Goal: Information Seeking & Learning: Learn about a topic

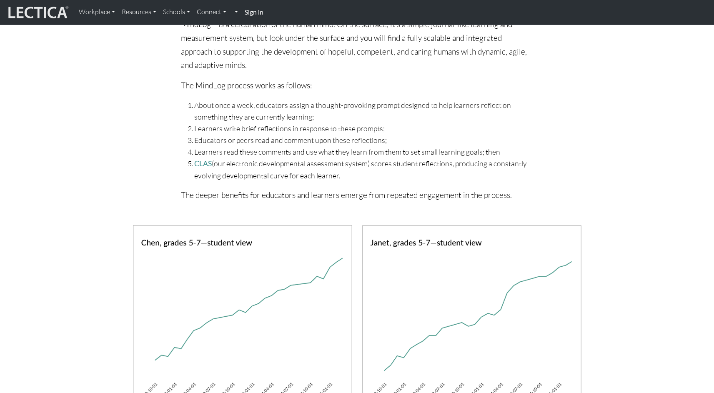
scroll to position [654, 0]
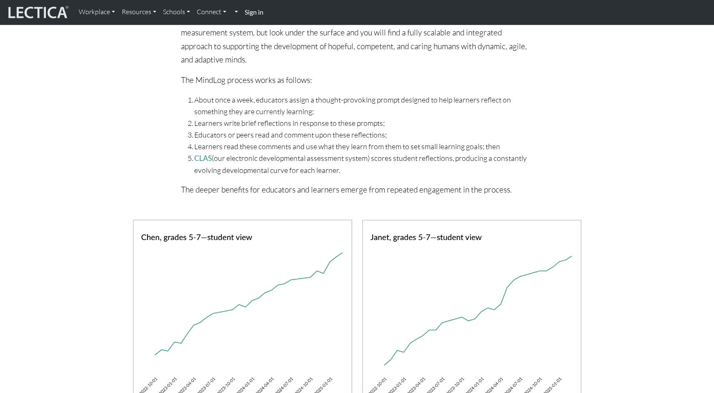
click at [232, 123] on li "Learners write brief reflections in response to these prompts;" at bounding box center [363, 123] width 339 height 12
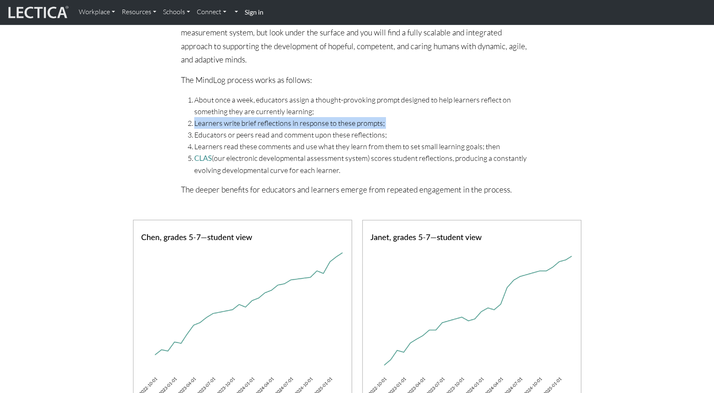
click at [232, 123] on li "Learners write brief reflections in response to these prompts;" at bounding box center [363, 123] width 339 height 12
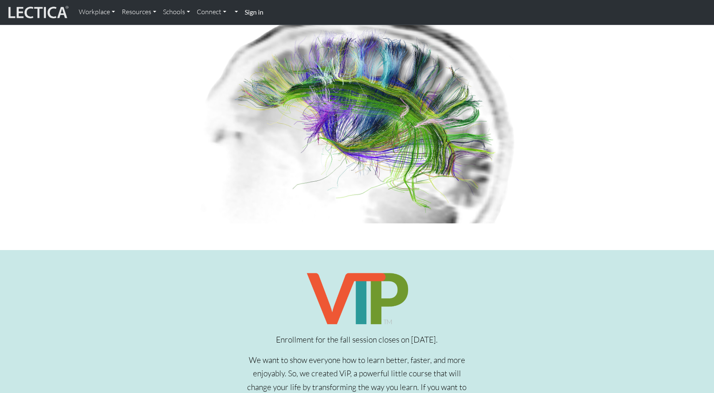
scroll to position [0, 0]
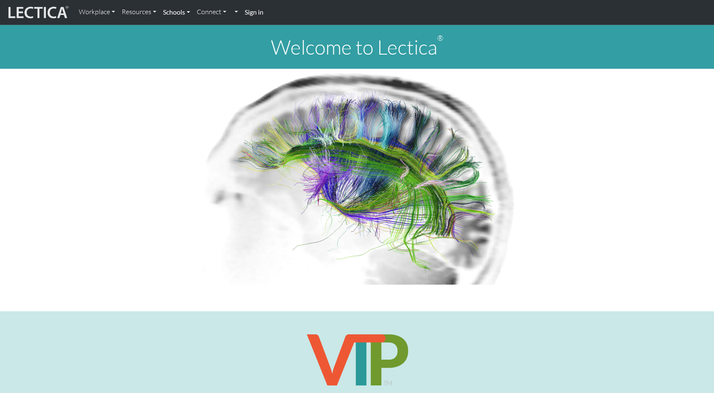
click at [177, 15] on link "Schools" at bounding box center [177, 11] width 34 height 17
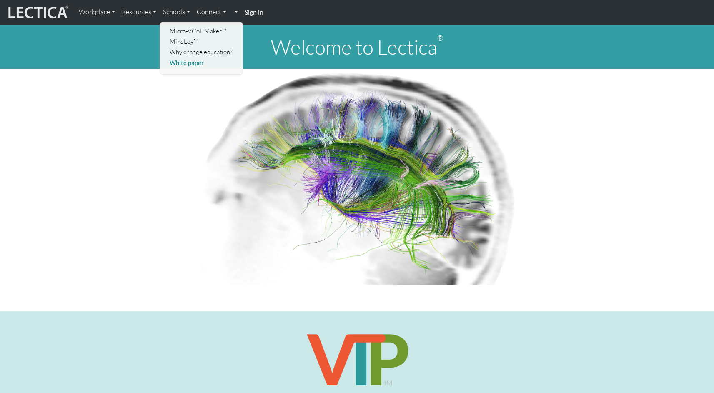
click at [200, 62] on link "White paper" at bounding box center [201, 62] width 69 height 10
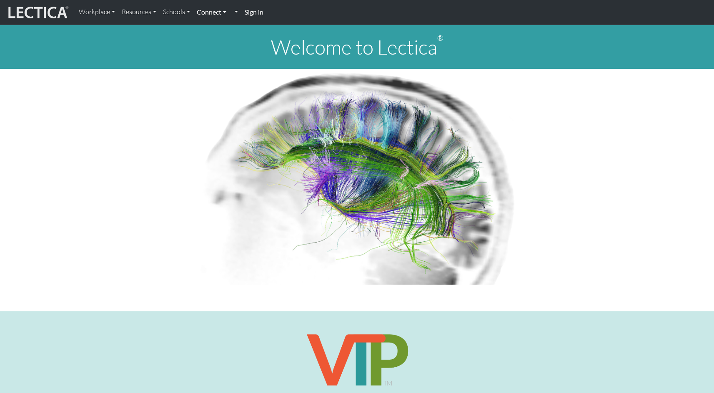
click at [212, 12] on link "Connect" at bounding box center [211, 11] width 36 height 17
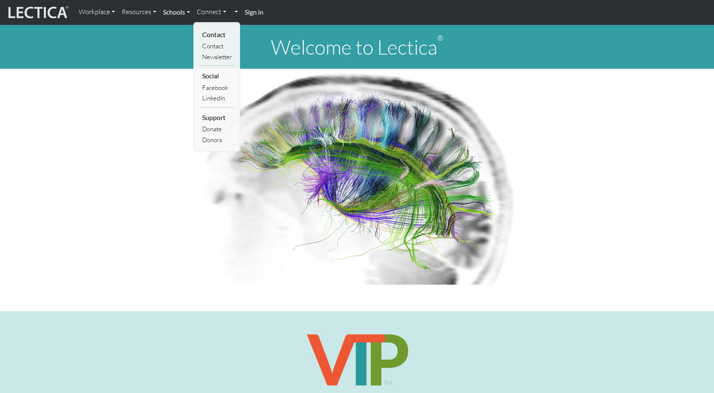
click at [184, 11] on link "Schools" at bounding box center [177, 11] width 34 height 17
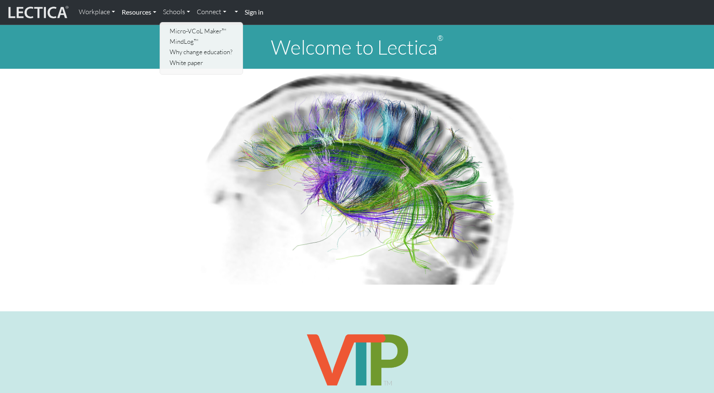
click at [152, 10] on link "Resources" at bounding box center [138, 11] width 41 height 17
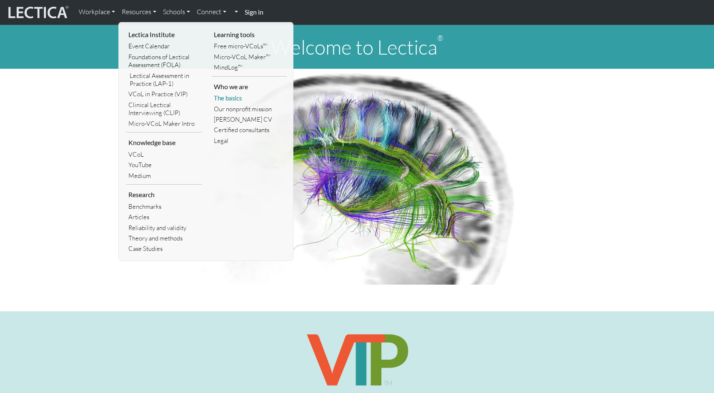
click at [231, 98] on link "The basics" at bounding box center [249, 98] width 75 height 10
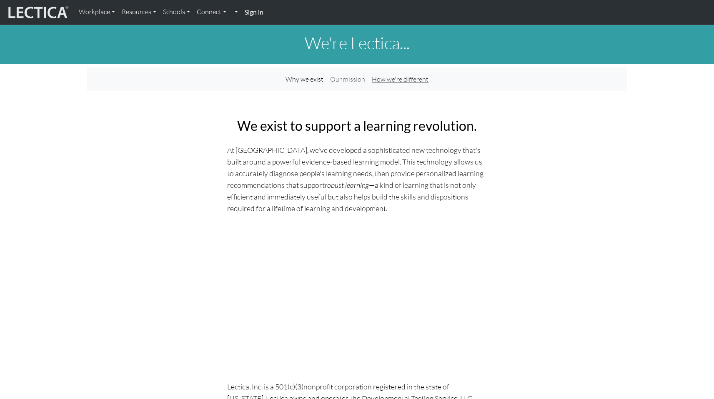
click at [409, 80] on link "How we're different" at bounding box center [399, 79] width 63 height 17
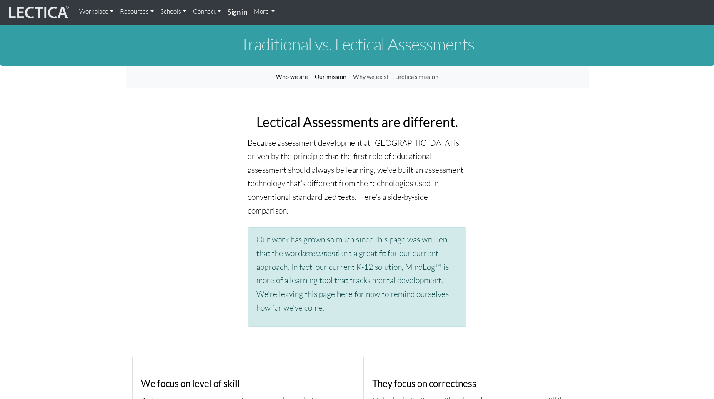
click at [330, 77] on link "Our mission" at bounding box center [330, 77] width 38 height 16
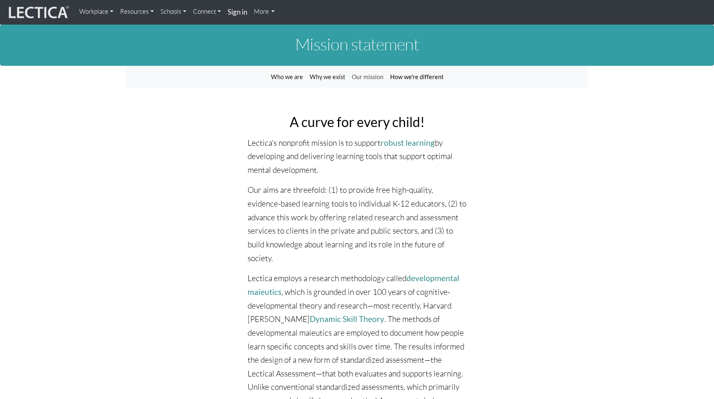
click at [407, 77] on link "How we're different" at bounding box center [417, 77] width 60 height 16
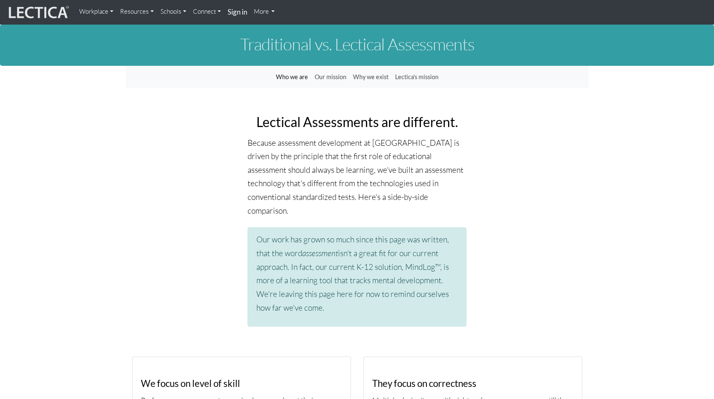
click at [266, 10] on link "More" at bounding box center [264, 11] width 28 height 17
click at [177, 88] on nav "Who we are Our mission Why we exist Lectica's mission" at bounding box center [357, 77] width 462 height 22
click at [209, 13] on link "Connect" at bounding box center [207, 11] width 35 height 17
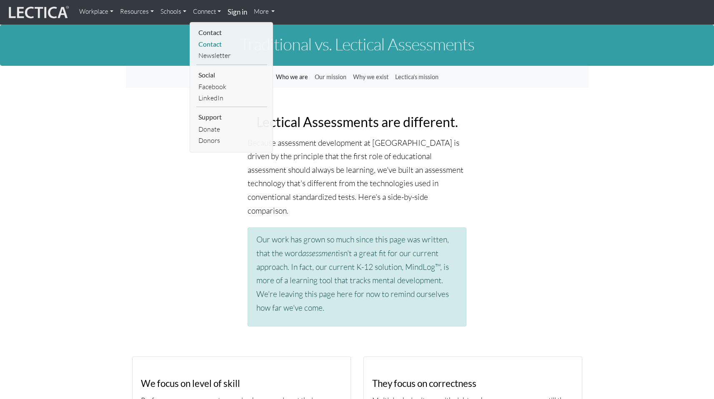
click at [210, 43] on link "Contact" at bounding box center [231, 44] width 71 height 11
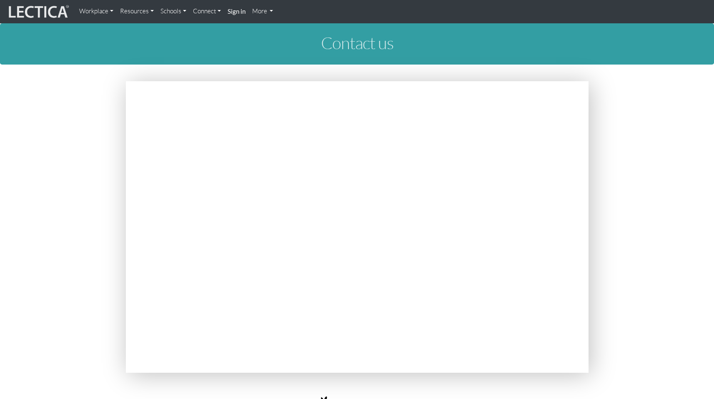
click at [213, 10] on link "Connect" at bounding box center [207, 11] width 35 height 16
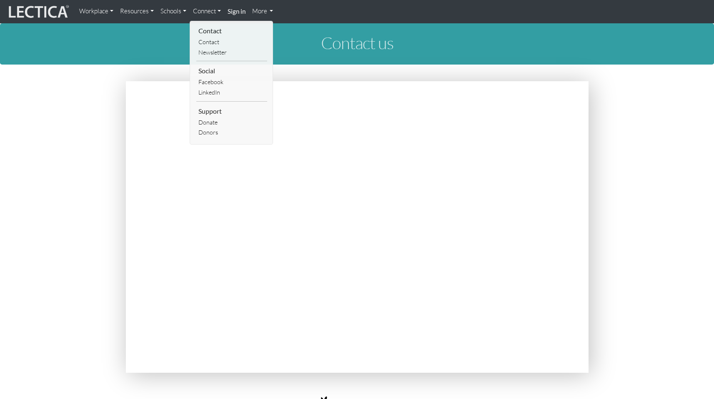
click at [174, 12] on link "Schools" at bounding box center [173, 11] width 32 height 16
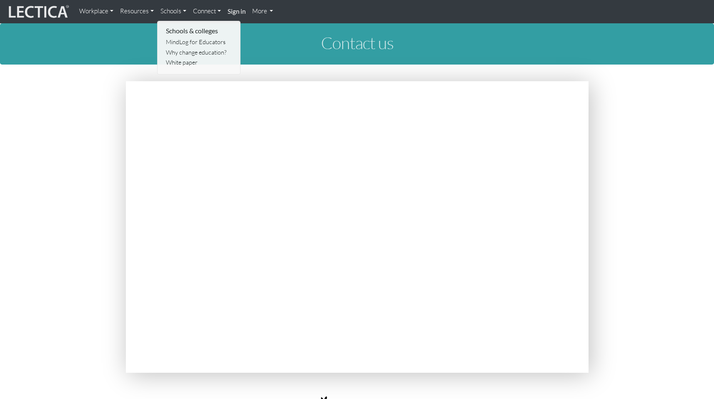
click at [145, 12] on link "Resources" at bounding box center [137, 11] width 40 height 16
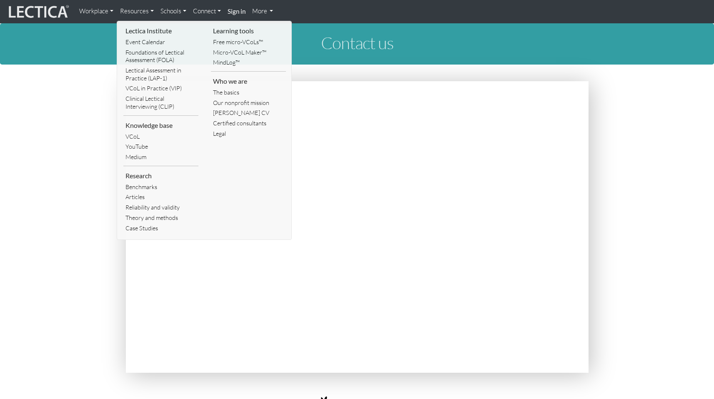
click at [173, 12] on link "Schools" at bounding box center [173, 11] width 32 height 16
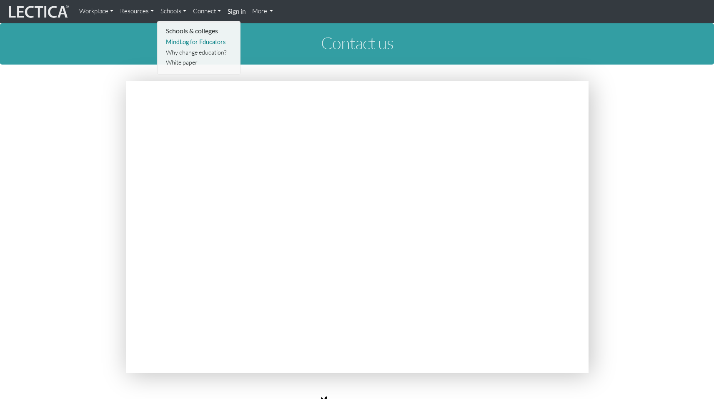
click at [179, 38] on link "MindLog for Educators" at bounding box center [199, 42] width 71 height 10
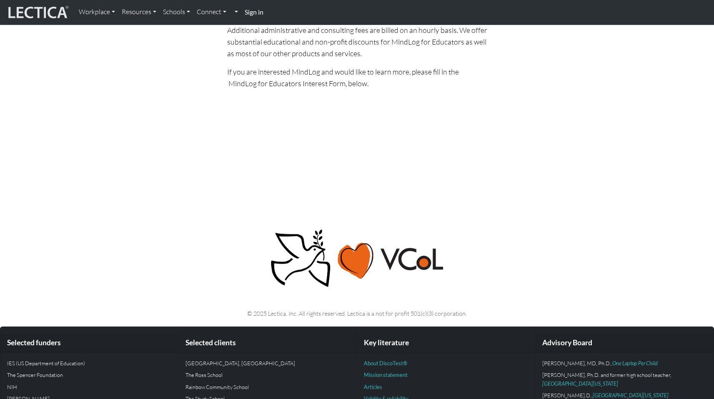
scroll to position [4569, 0]
